Goal: Navigation & Orientation: Understand site structure

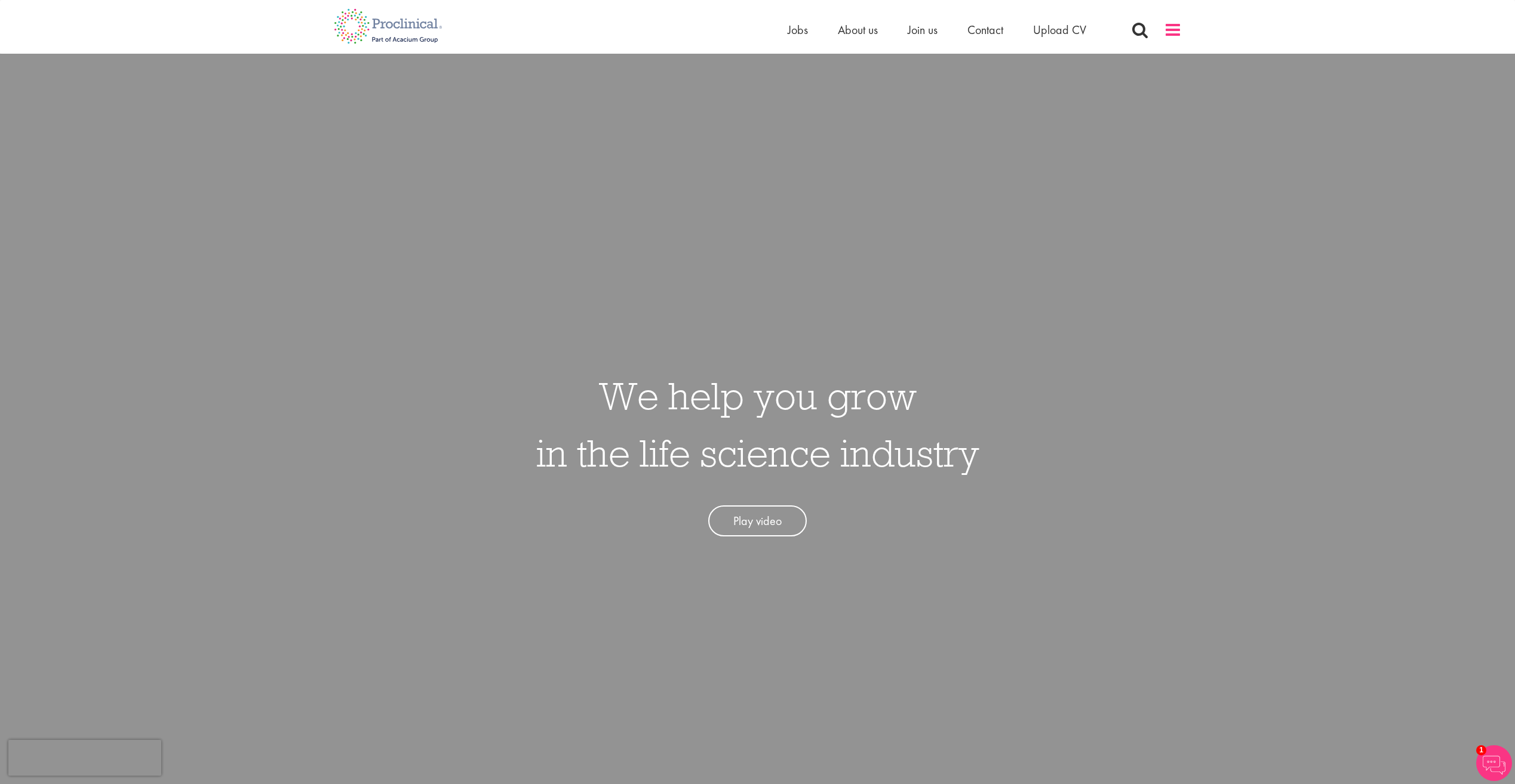
click at [1169, 29] on span at bounding box center [1173, 29] width 18 height 18
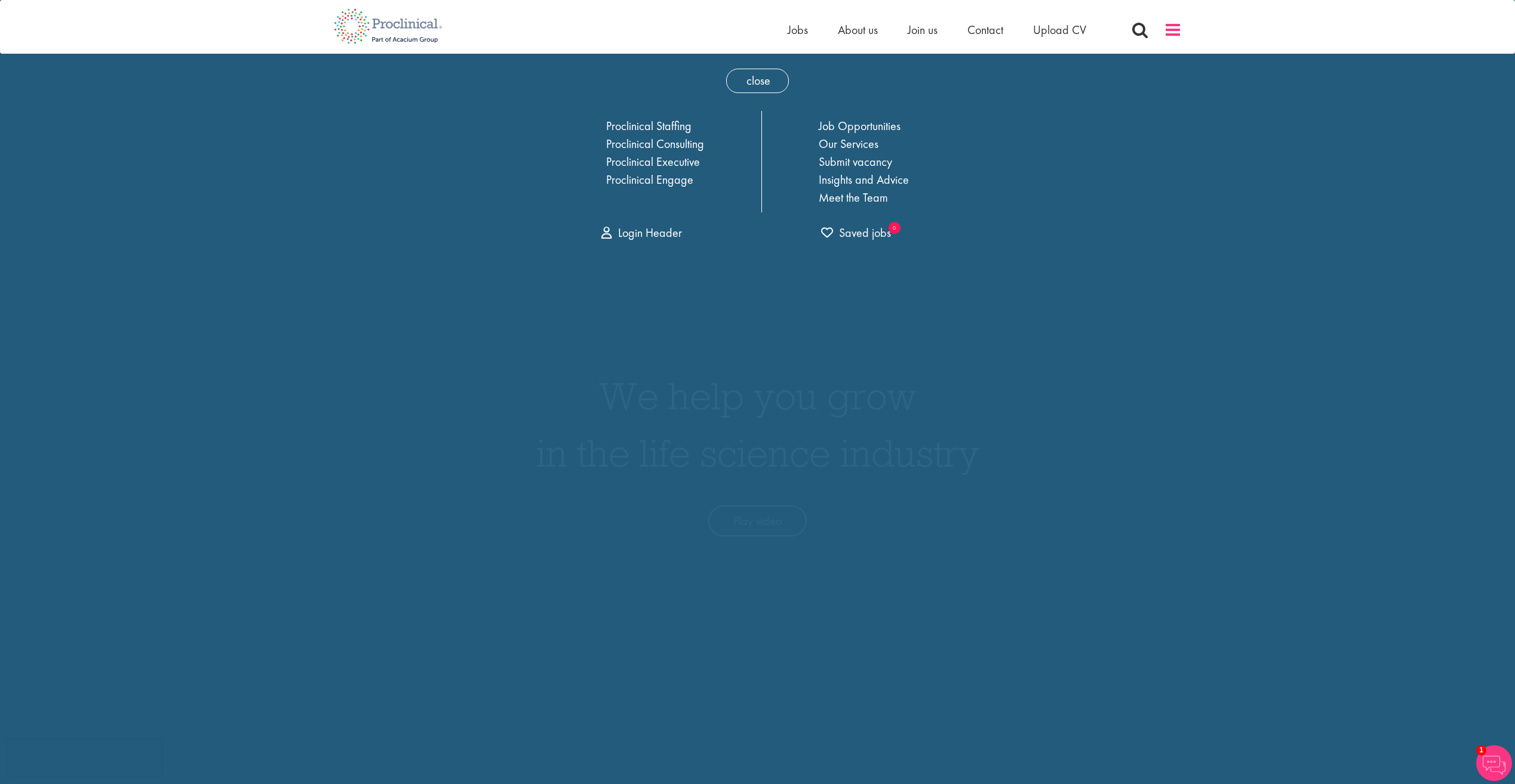
click at [1169, 29] on span at bounding box center [1173, 29] width 18 height 18
click at [845, 125] on link "Job Opportunities" at bounding box center [860, 126] width 82 height 16
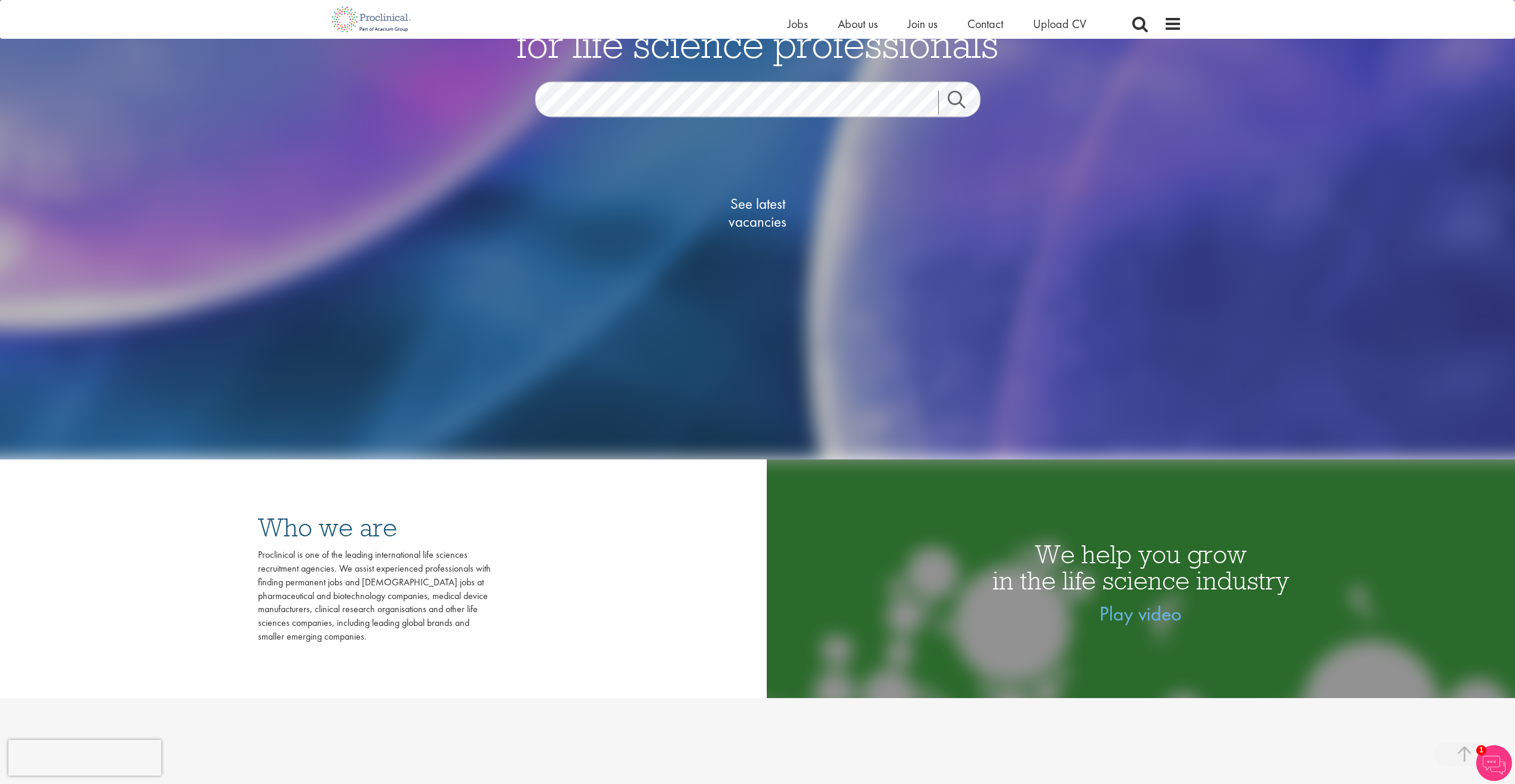
scroll to position [18, 0]
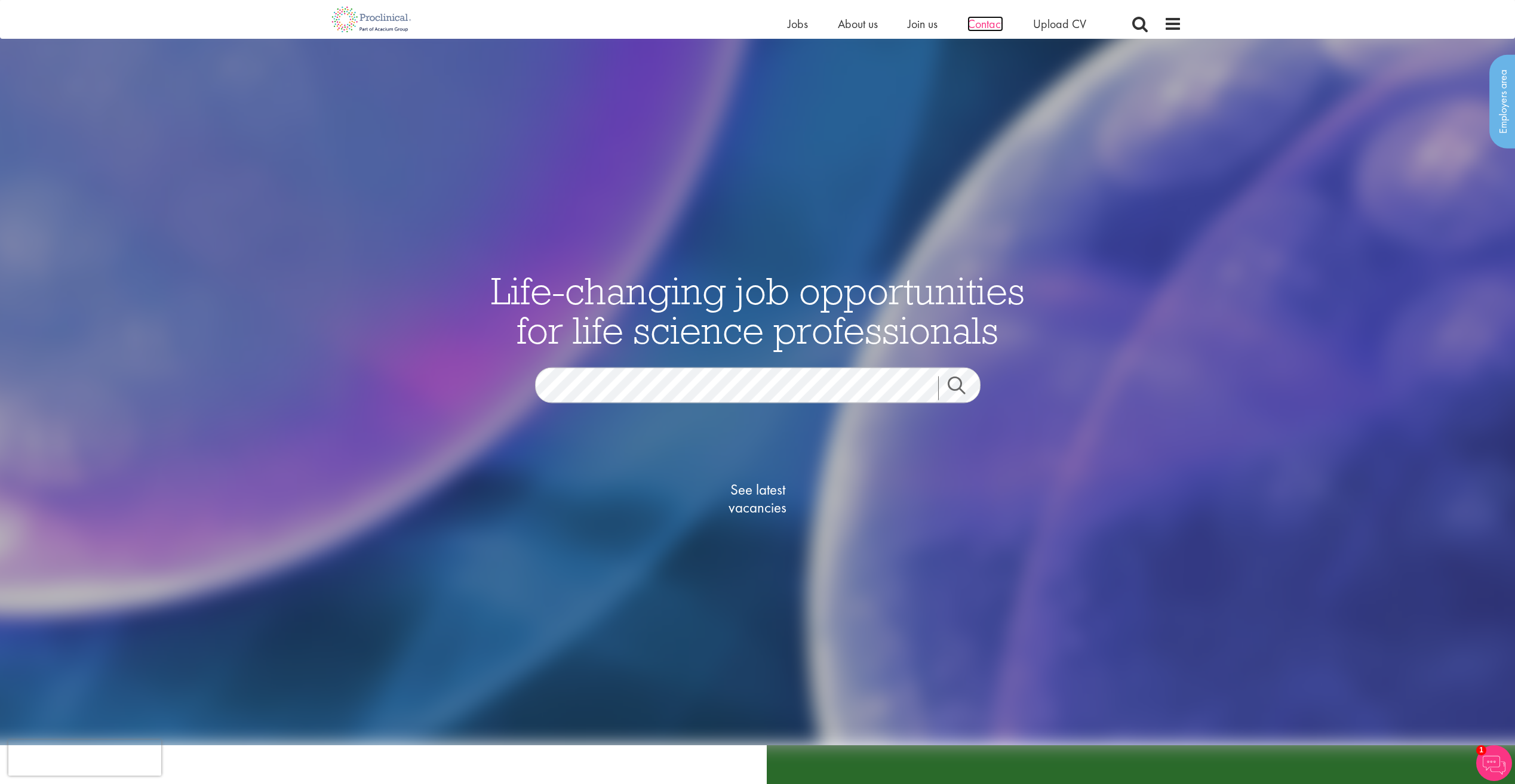
click at [999, 29] on span "Contact" at bounding box center [985, 24] width 35 height 16
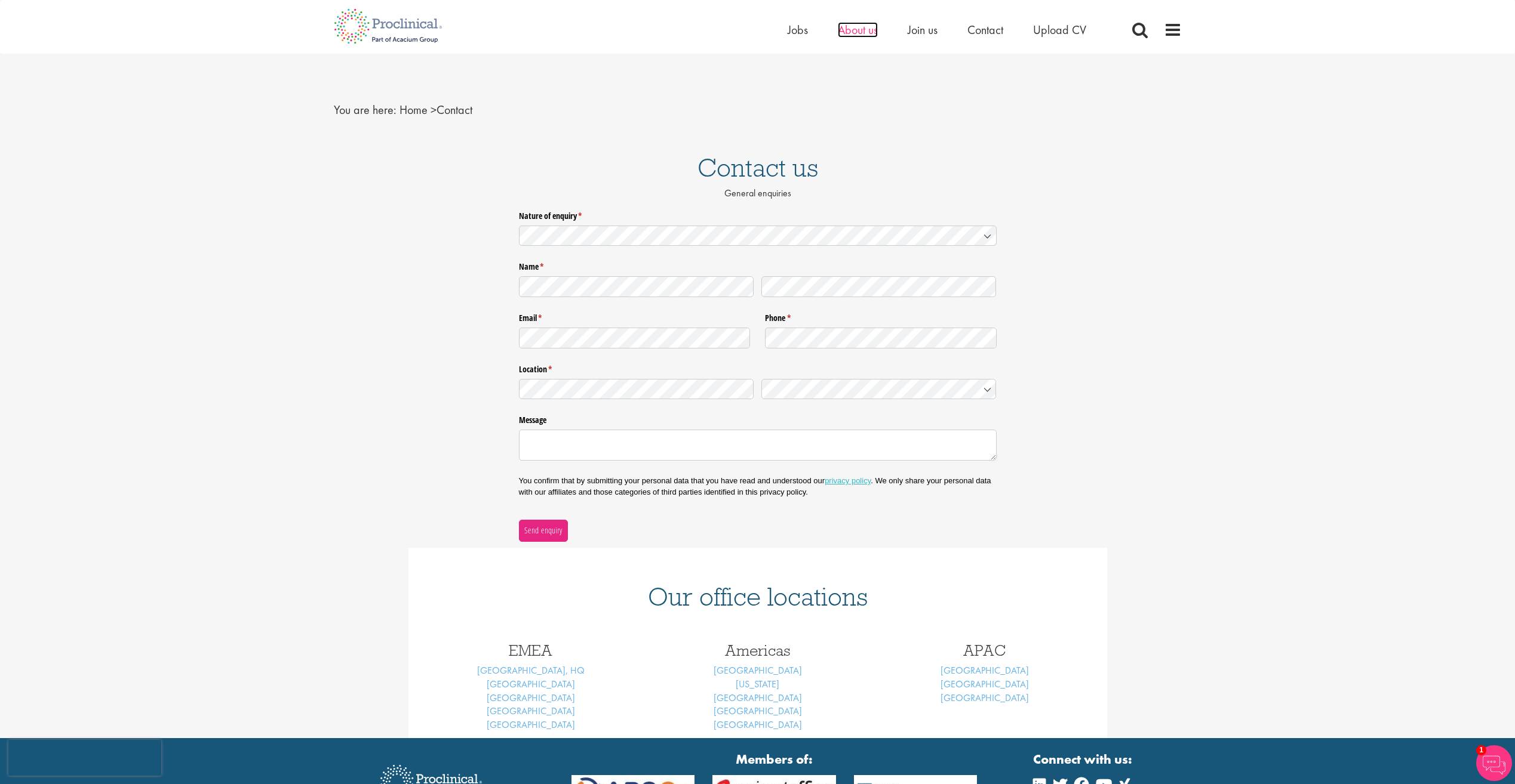
click at [861, 30] on span "About us" at bounding box center [858, 30] width 40 height 16
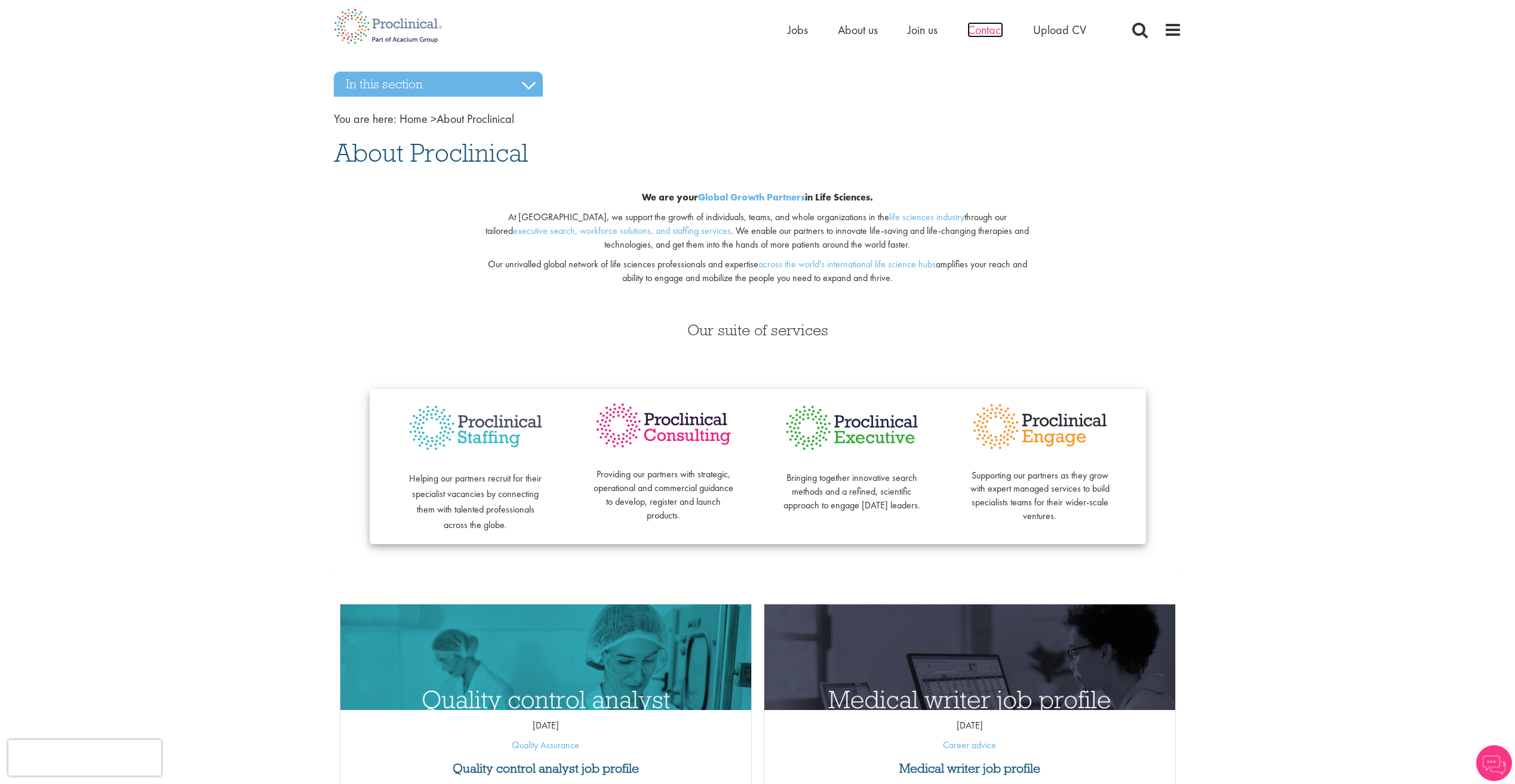
click at [983, 32] on span "Contact" at bounding box center [985, 30] width 35 height 16
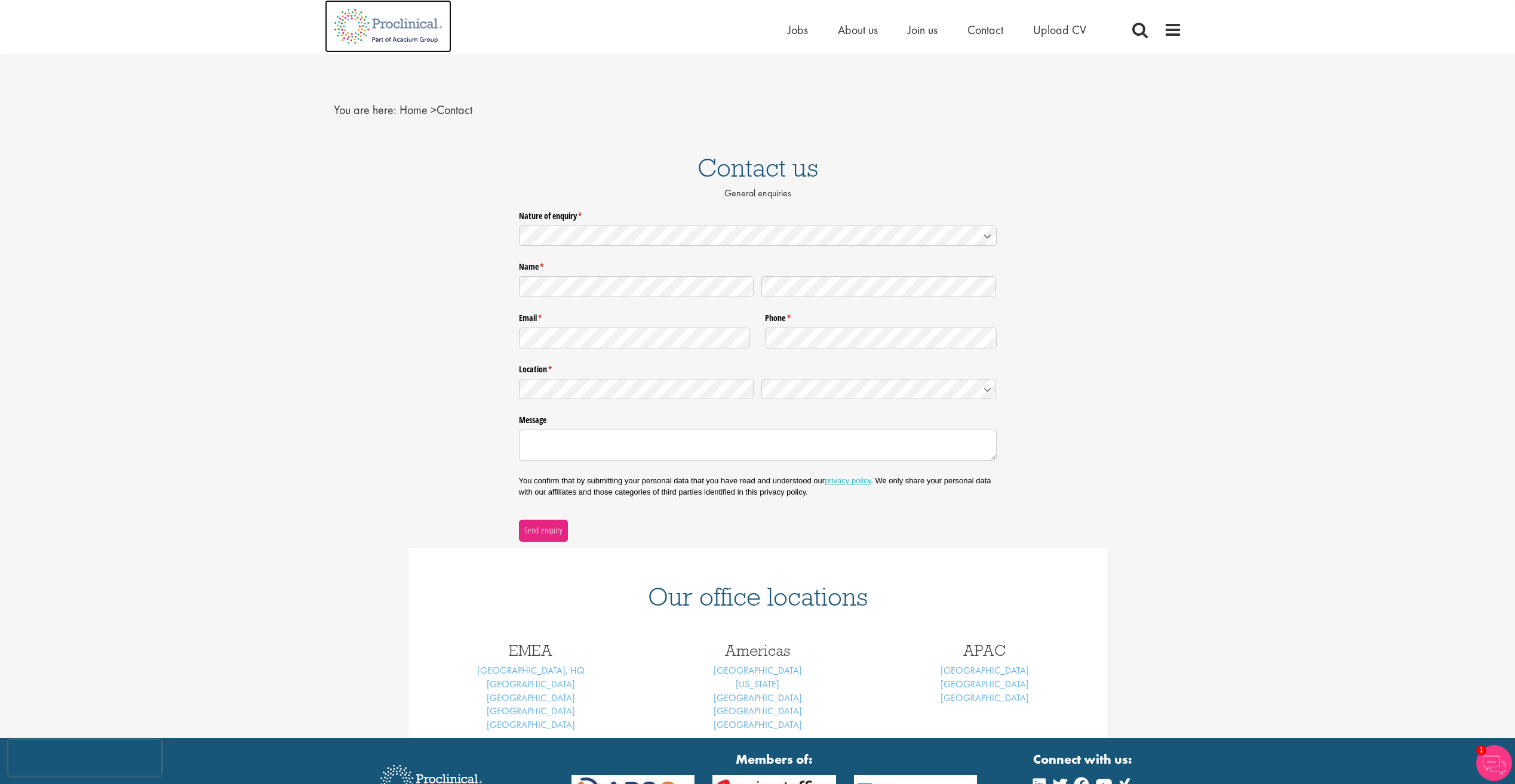
click at [394, 28] on img at bounding box center [388, 26] width 126 height 53
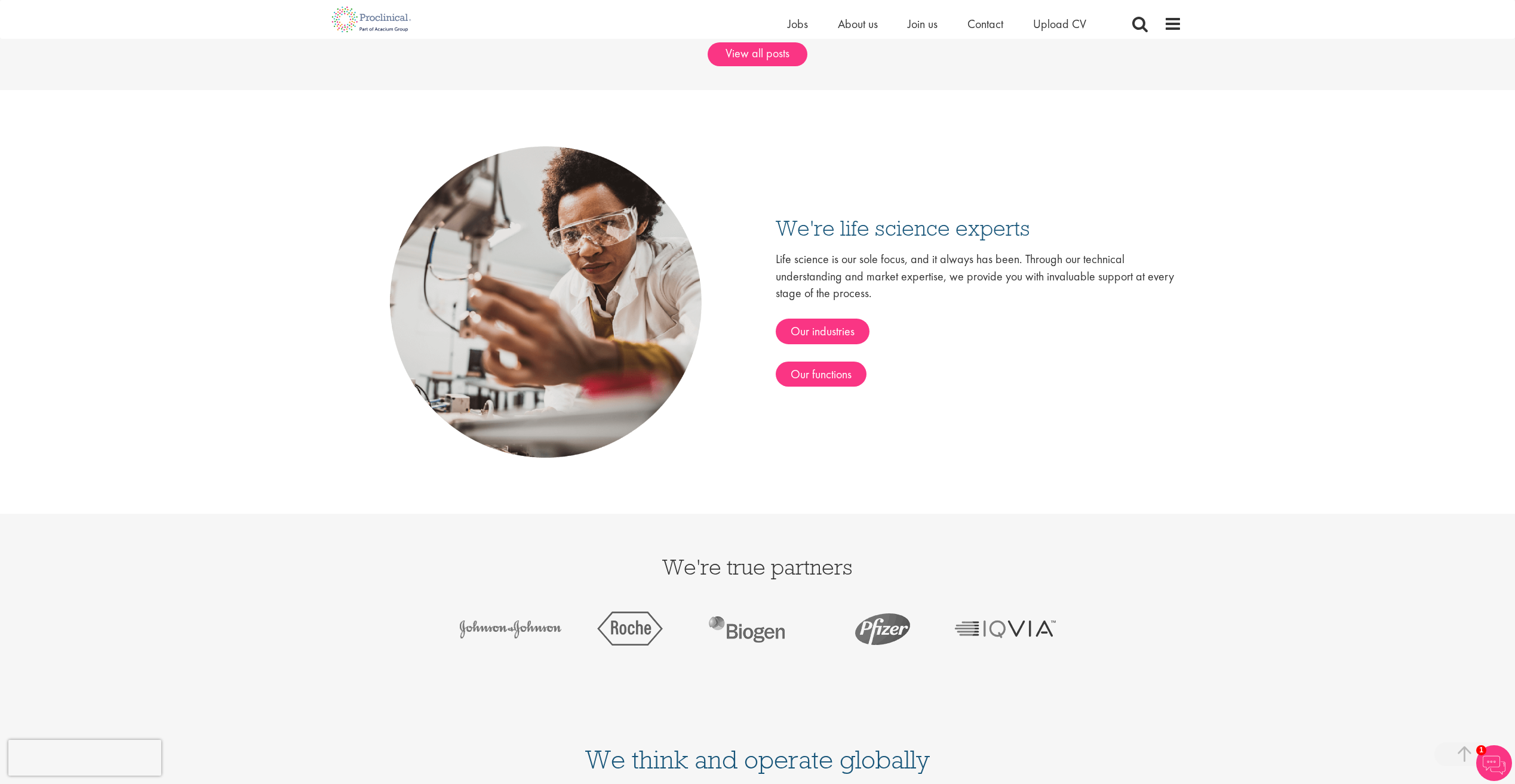
scroll to position [2566, 0]
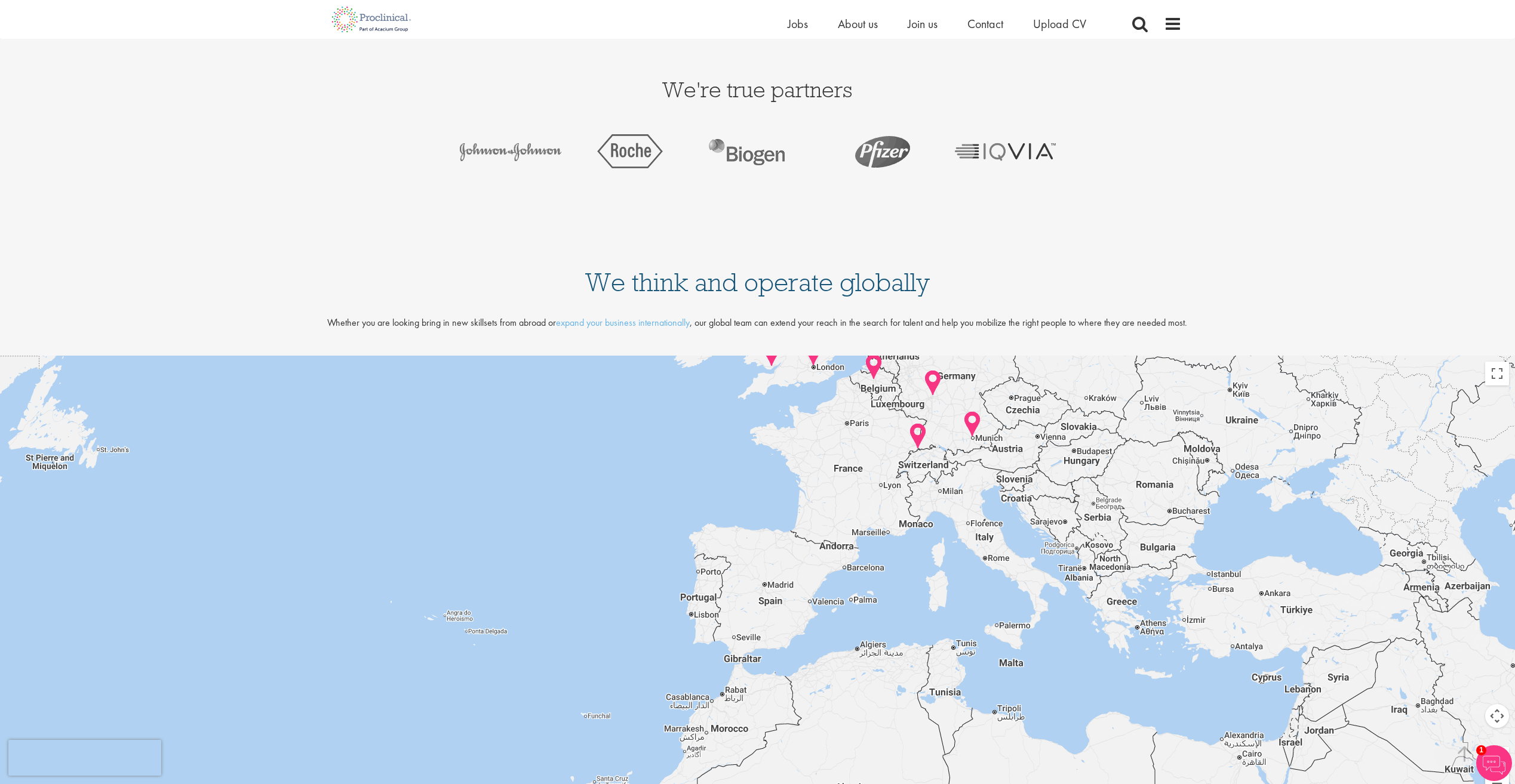
click at [731, 514] on div at bounding box center [758, 583] width 1515 height 454
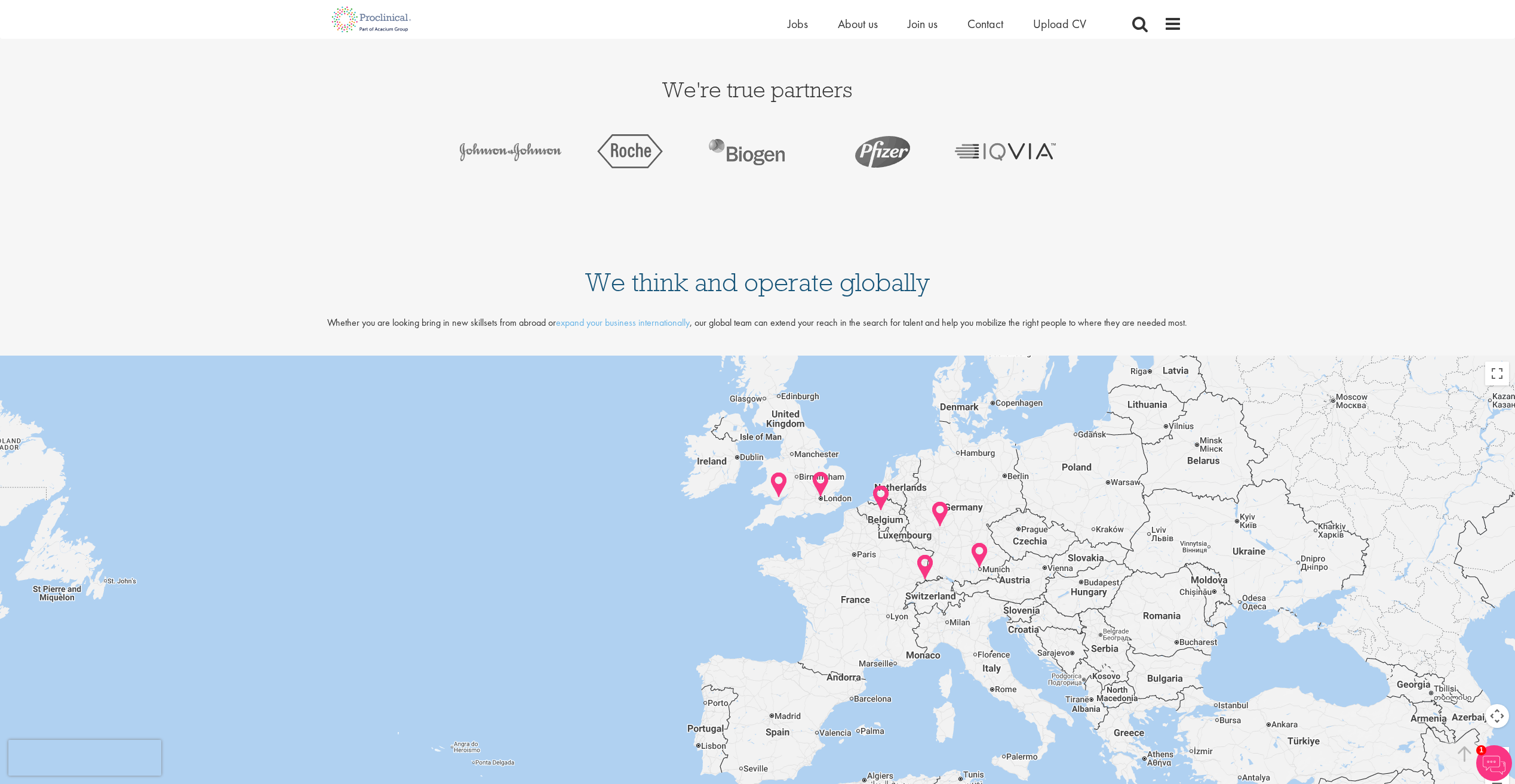
drag, startPoint x: 729, startPoint y: 481, endPoint x: 736, endPoint y: 614, distance: 133.2
click at [736, 614] on div at bounding box center [758, 583] width 1515 height 454
